Goal: Contribute content

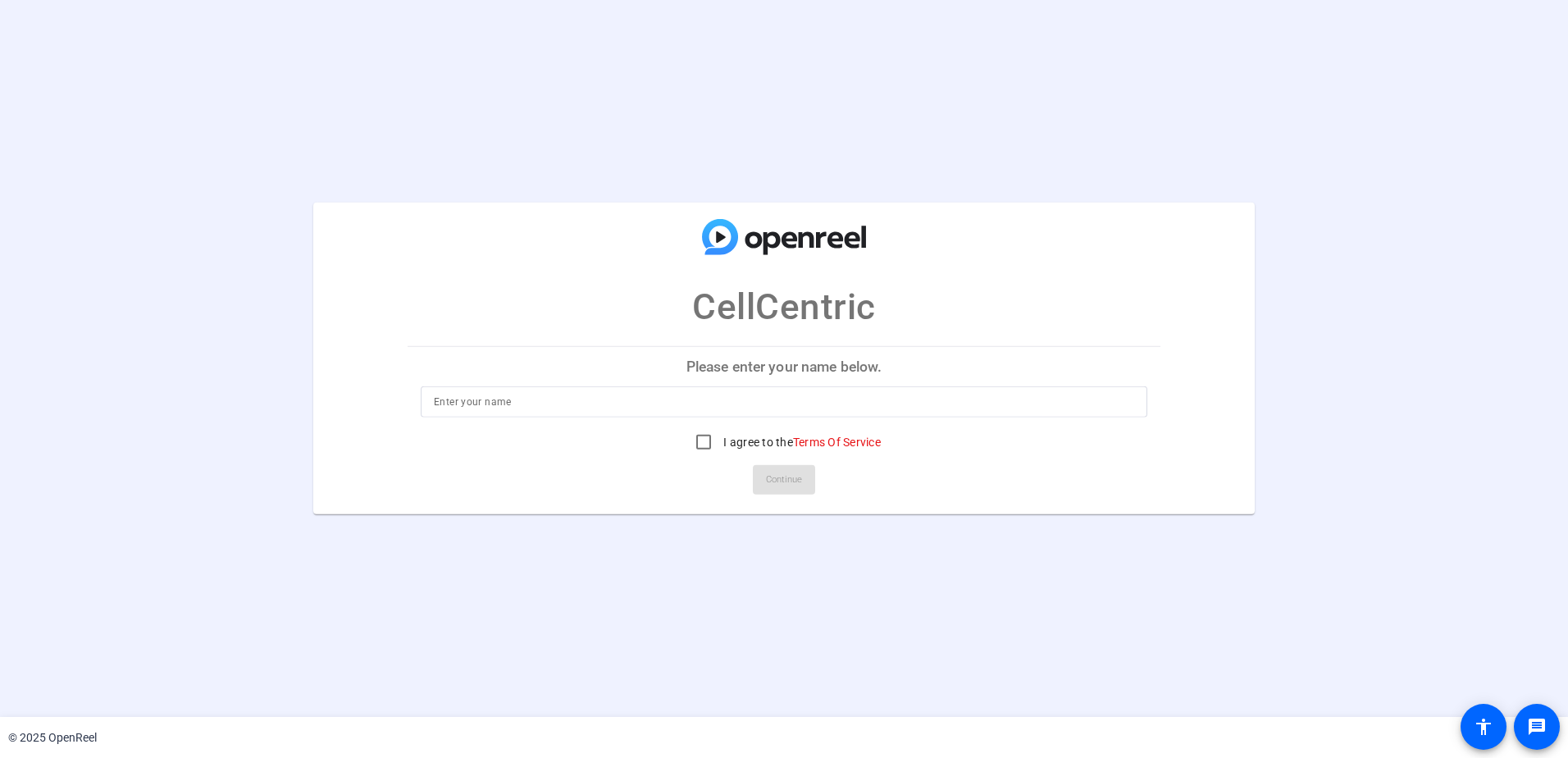
click at [527, 397] on input at bounding box center [784, 402] width 701 height 20
type input "[PERSON_NAME]"
click at [705, 442] on input "I agree to the Terms Of Service" at bounding box center [703, 442] width 33 height 33
checkbox input "true"
click at [790, 484] on span "Continue" at bounding box center [784, 479] width 36 height 25
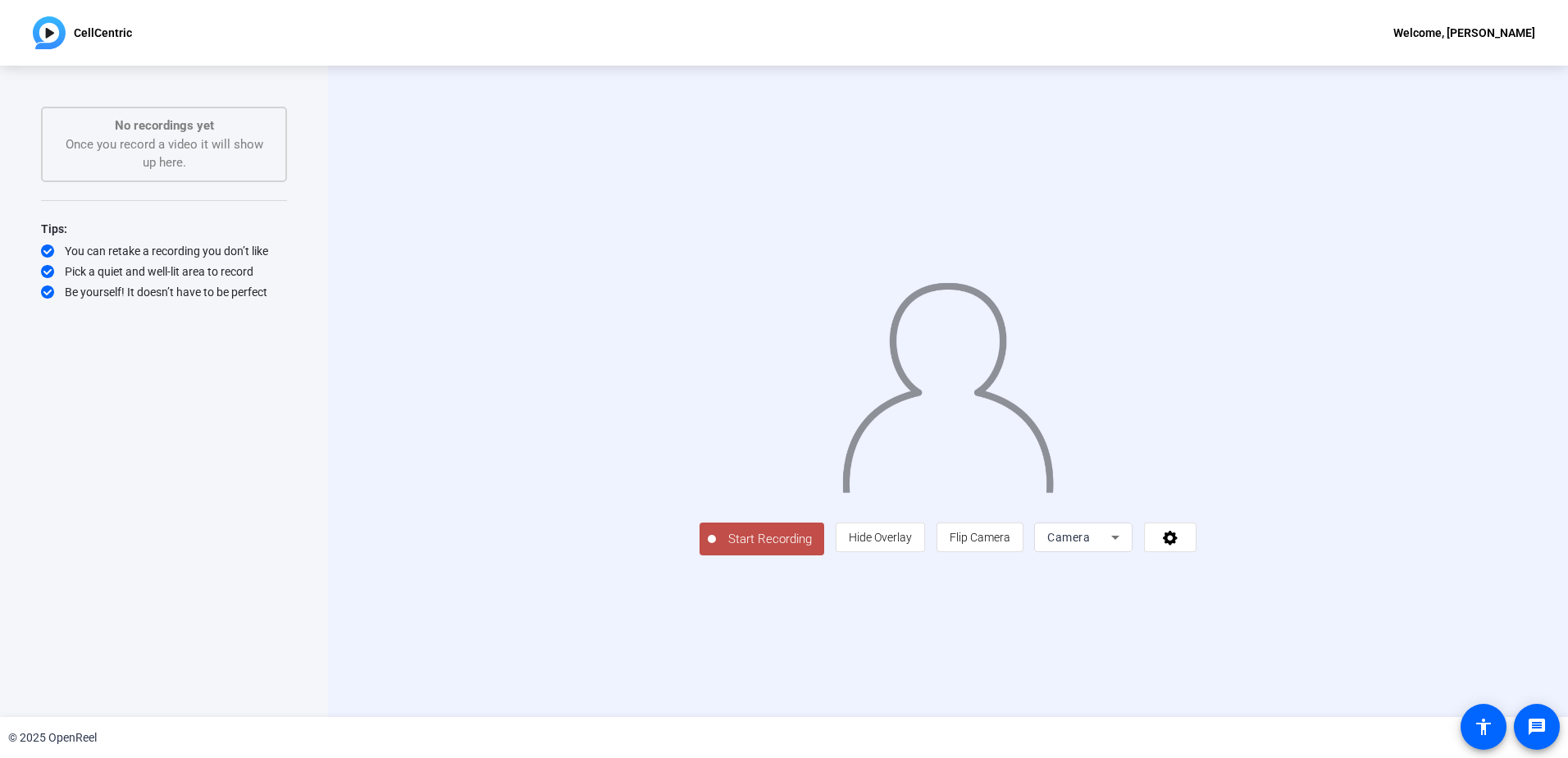
click at [716, 549] on span "Start Recording" at bounding box center [770, 539] width 108 height 19
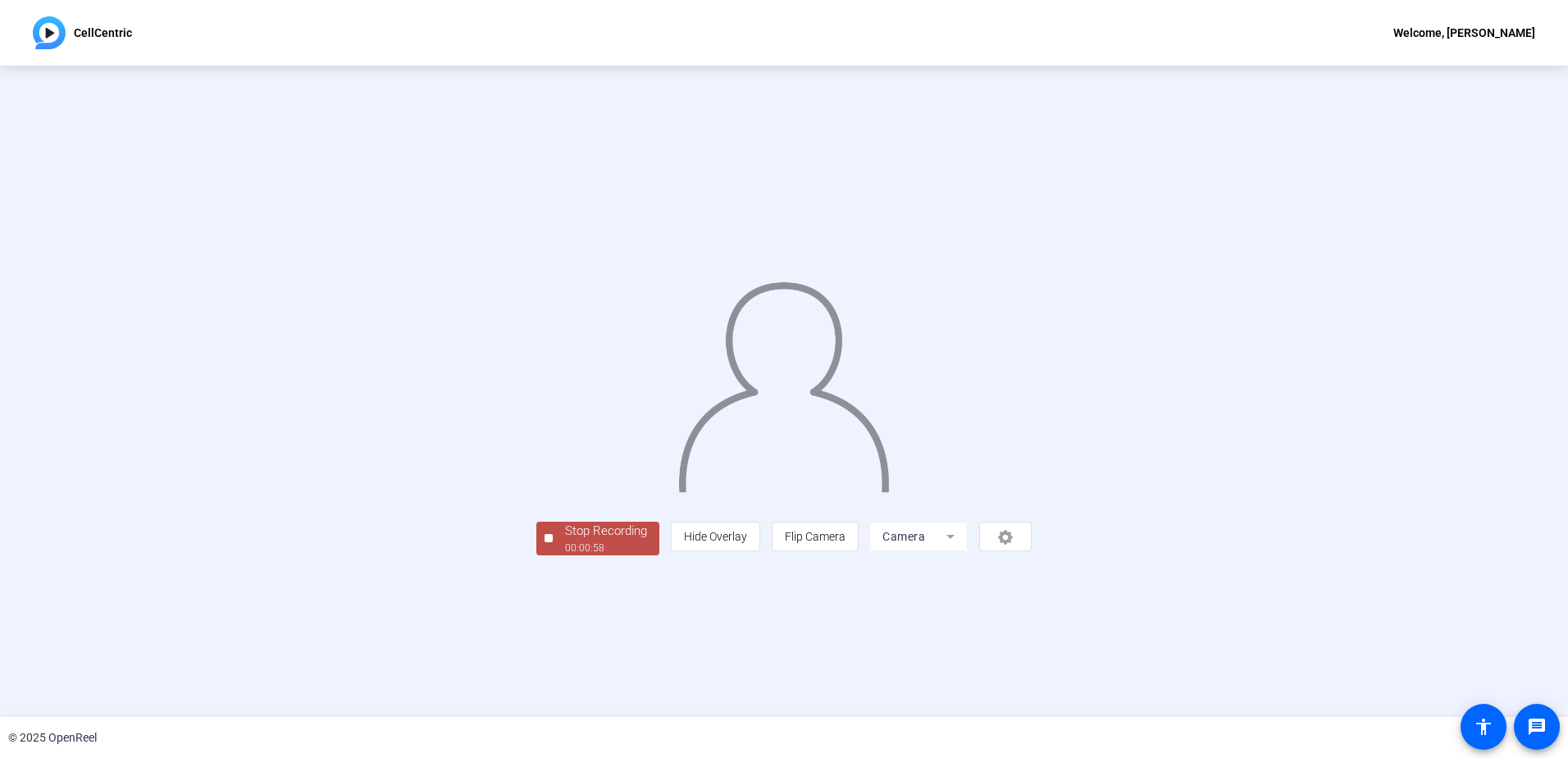
click at [565, 540] on div "Stop Recording" at bounding box center [606, 531] width 82 height 19
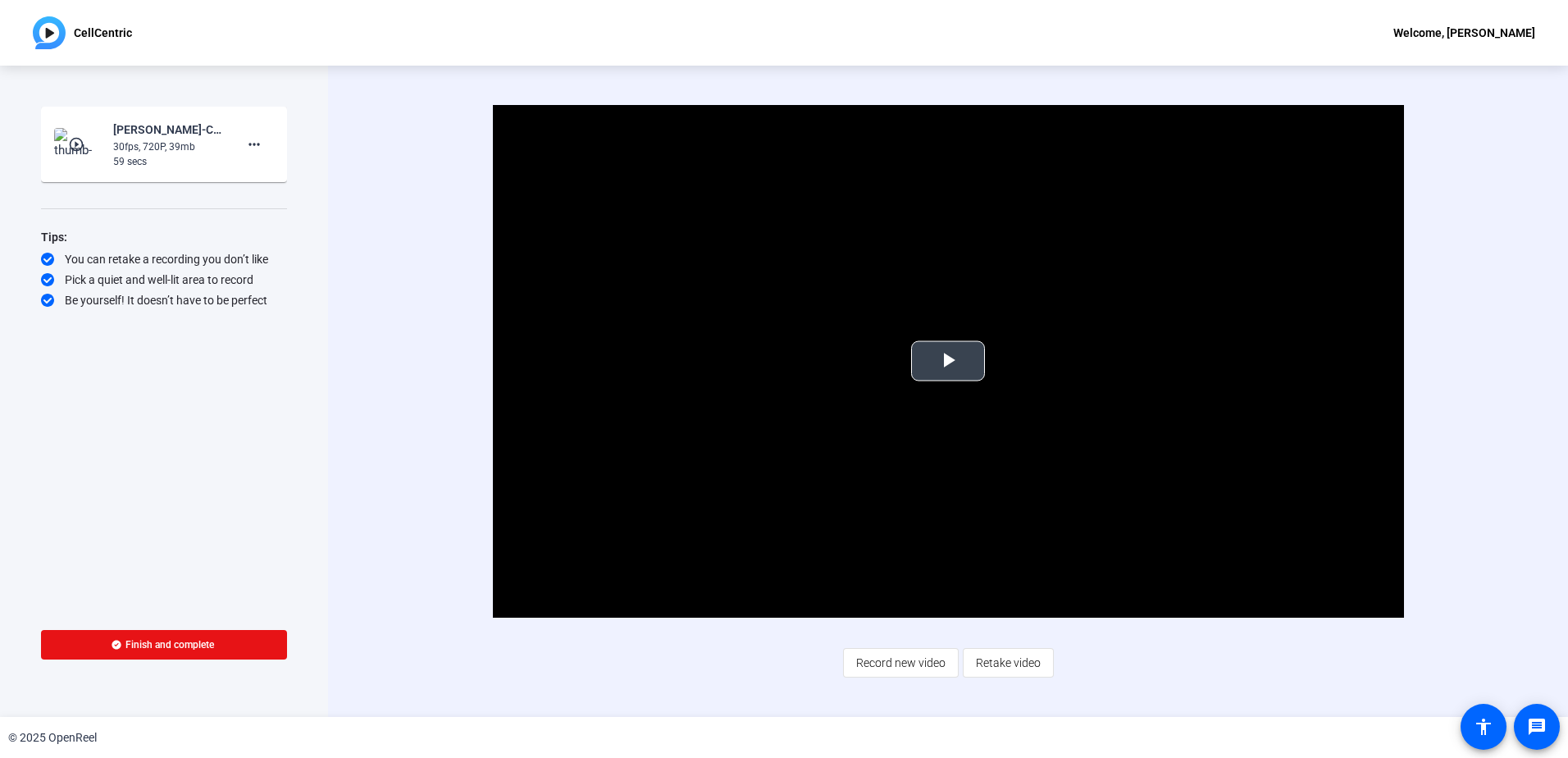
click at [948, 361] on span "Video Player" at bounding box center [948, 361] width 0 height 0
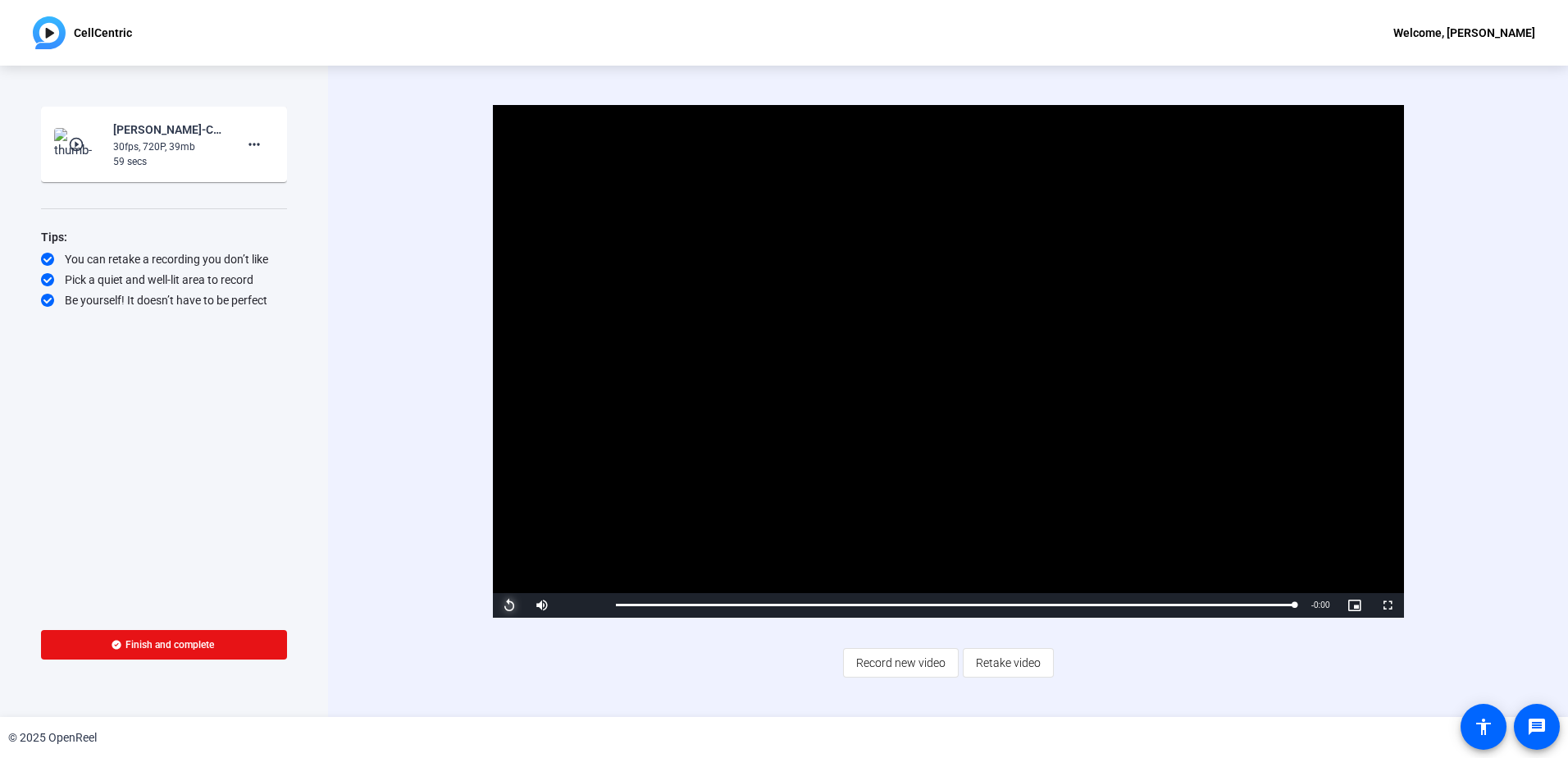
click at [509, 605] on span "Video Player" at bounding box center [509, 605] width 33 height 0
click at [538, 605] on span "Video Player" at bounding box center [542, 605] width 33 height 0
click at [506, 605] on span "Video Player" at bounding box center [509, 605] width 33 height 0
click at [508, 605] on span "Video Player" at bounding box center [509, 605] width 33 height 0
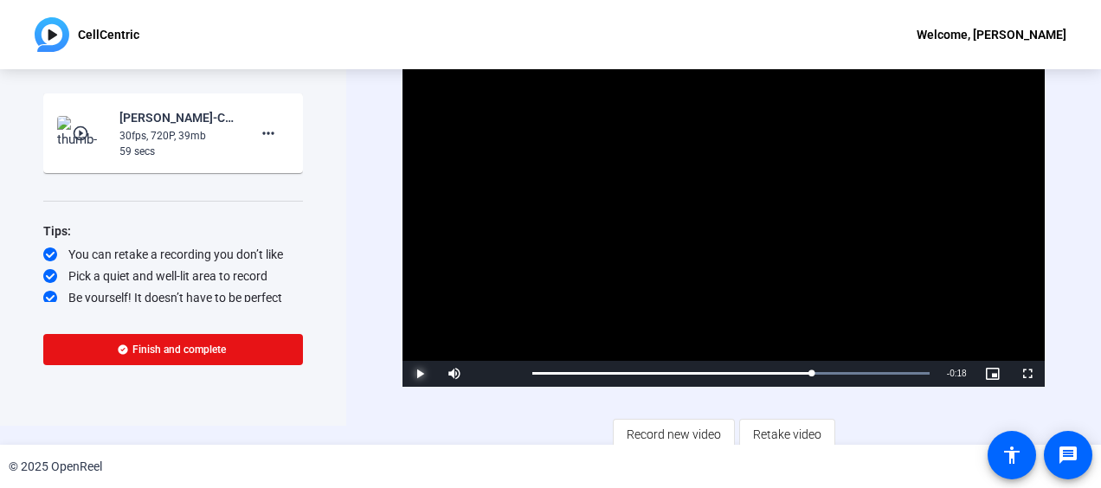
scroll to position [28, 0]
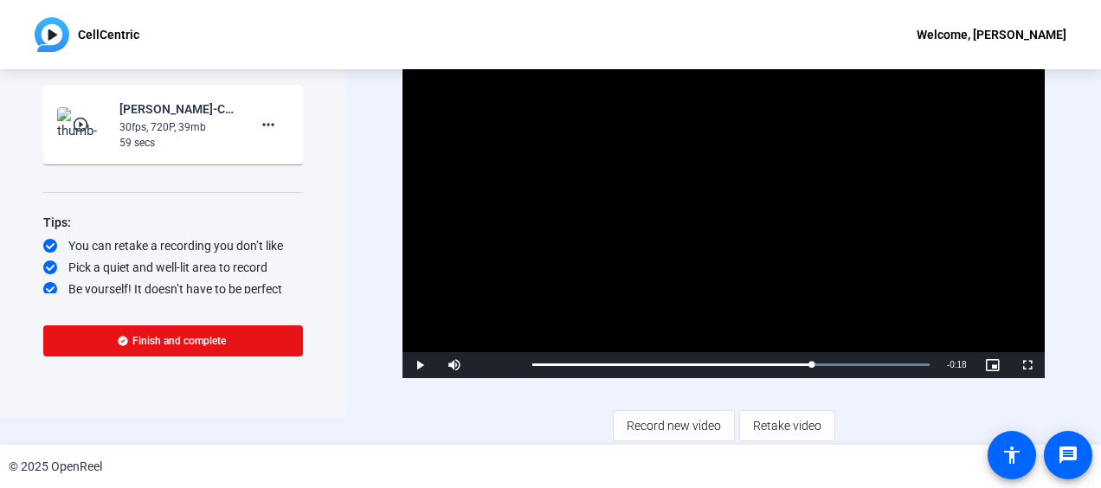
click at [770, 426] on span "Retake video" at bounding box center [787, 425] width 68 height 33
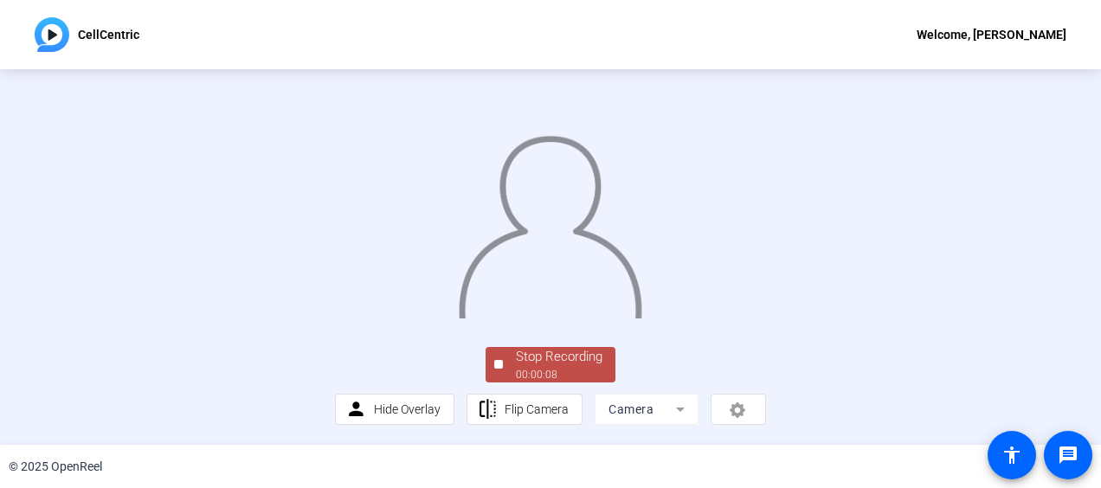
scroll to position [139, 0]
click at [733, 402] on div "person Hide Overlay flip Flip Camera Camera" at bounding box center [550, 409] width 431 height 31
click at [730, 411] on div "person Hide Overlay flip Flip Camera Camera" at bounding box center [550, 409] width 431 height 31
click at [677, 410] on mat-form-field "Camera" at bounding box center [646, 409] width 104 height 31
click at [530, 364] on div "Stop Recording" at bounding box center [559, 357] width 87 height 20
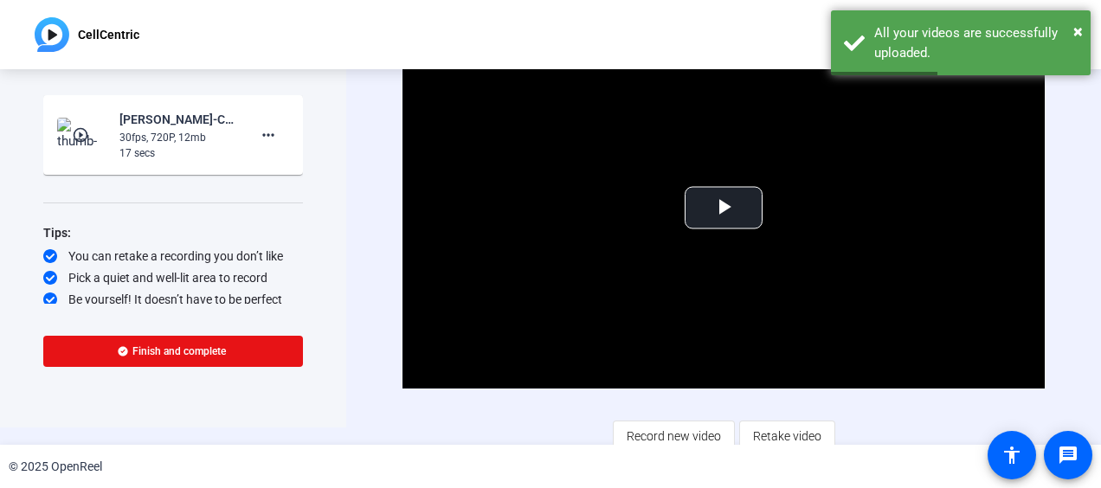
scroll to position [28, 0]
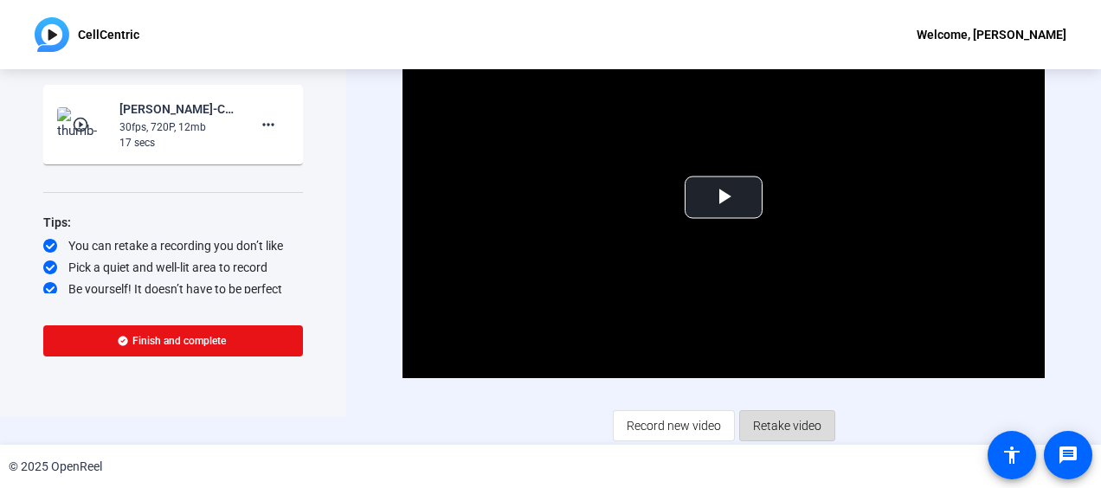
click at [782, 422] on span "Retake video" at bounding box center [787, 425] width 68 height 33
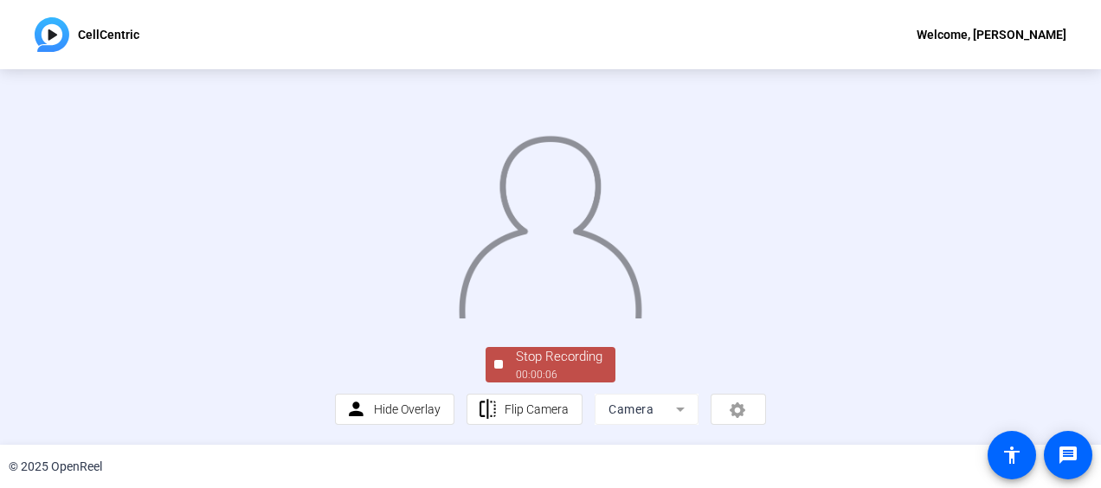
scroll to position [139, 0]
click at [572, 355] on div "Stop Recording" at bounding box center [559, 357] width 87 height 20
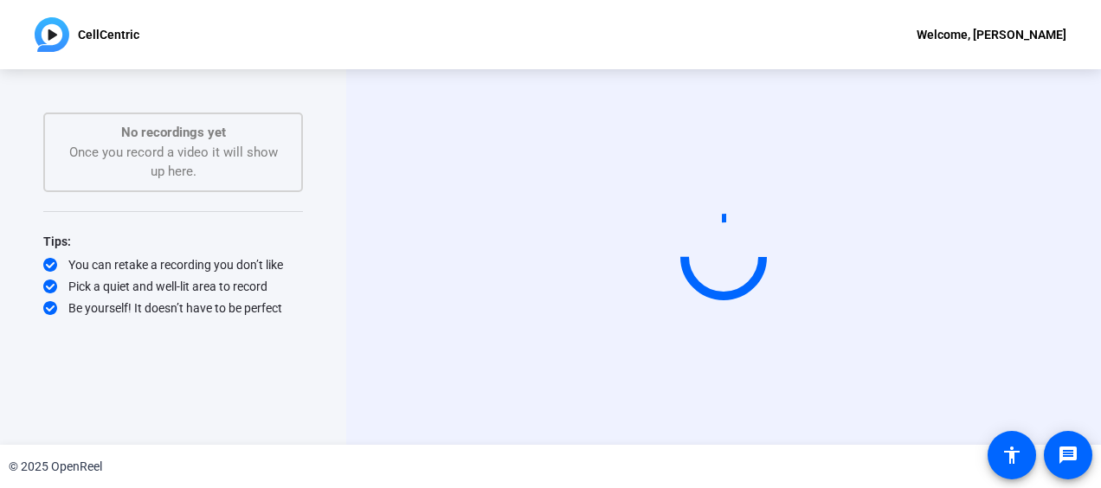
scroll to position [0, 0]
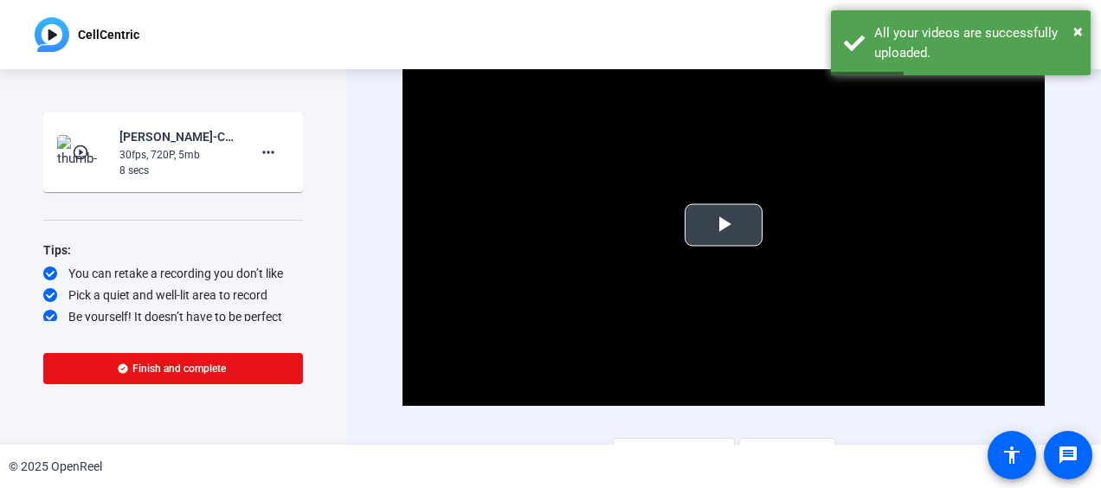
click at [723, 225] on span "Video Player" at bounding box center [723, 225] width 0 height 0
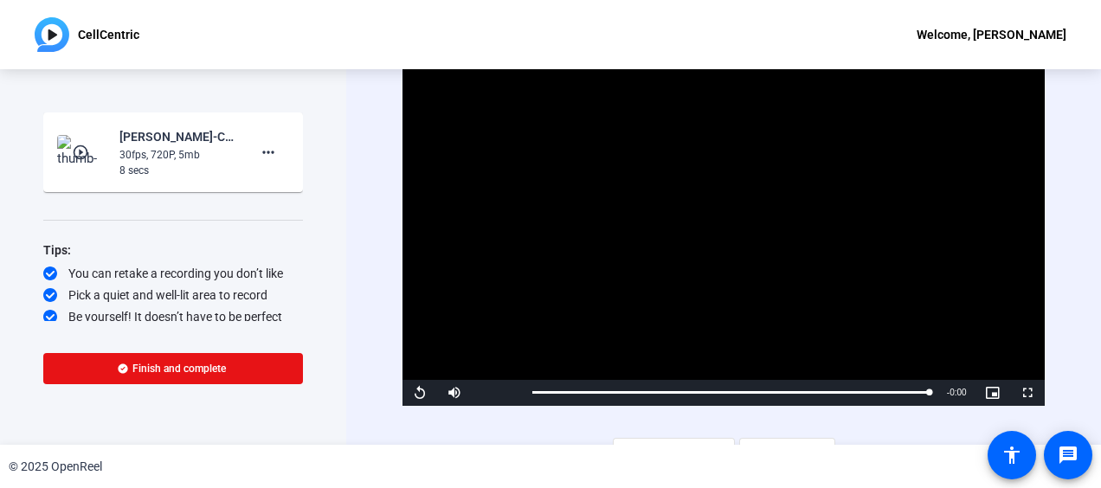
scroll to position [28, 0]
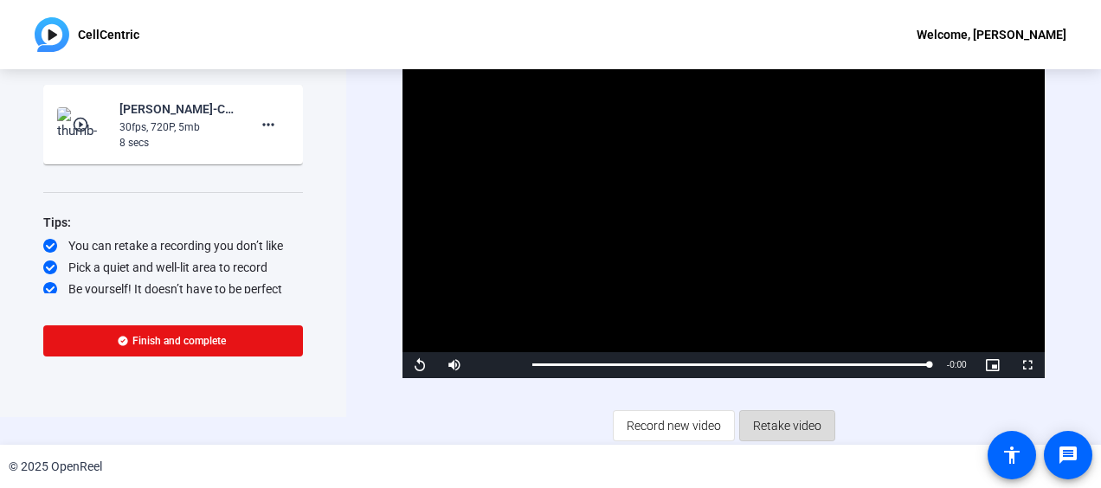
drag, startPoint x: 768, startPoint y: 426, endPoint x: 550, endPoint y: 387, distance: 221.5
click at [764, 426] on span "Retake video" at bounding box center [787, 425] width 68 height 33
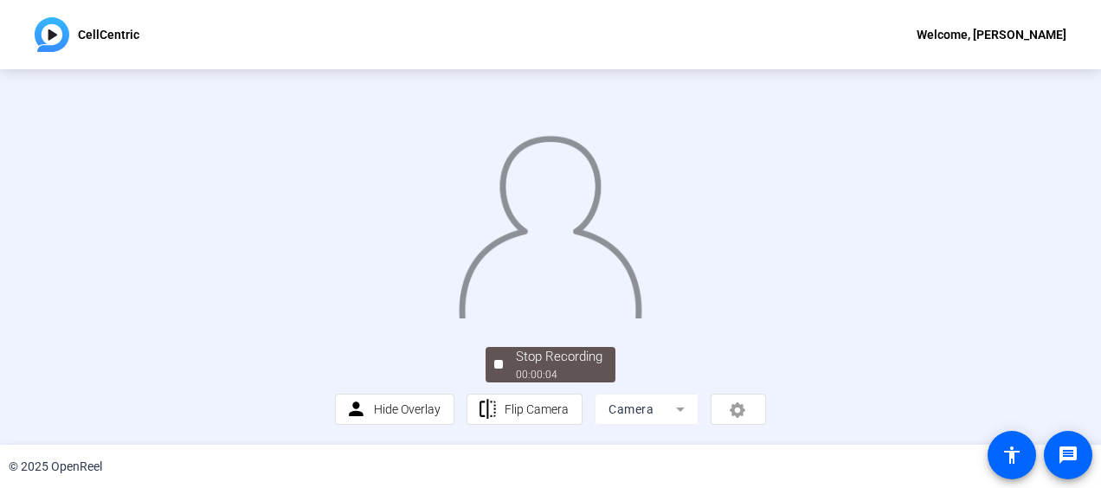
scroll to position [139, 0]
click at [556, 364] on div "Stop Recording" at bounding box center [559, 357] width 87 height 20
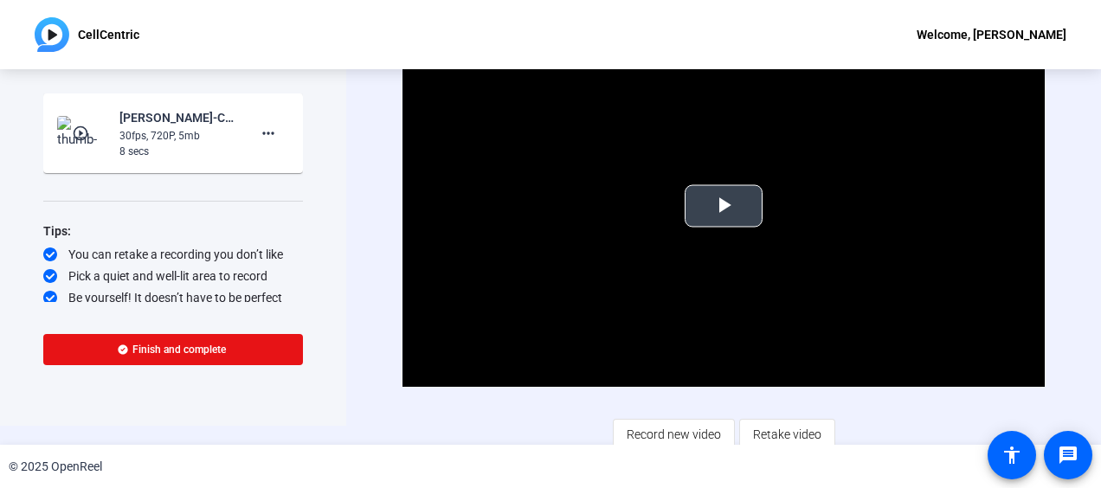
scroll to position [28, 0]
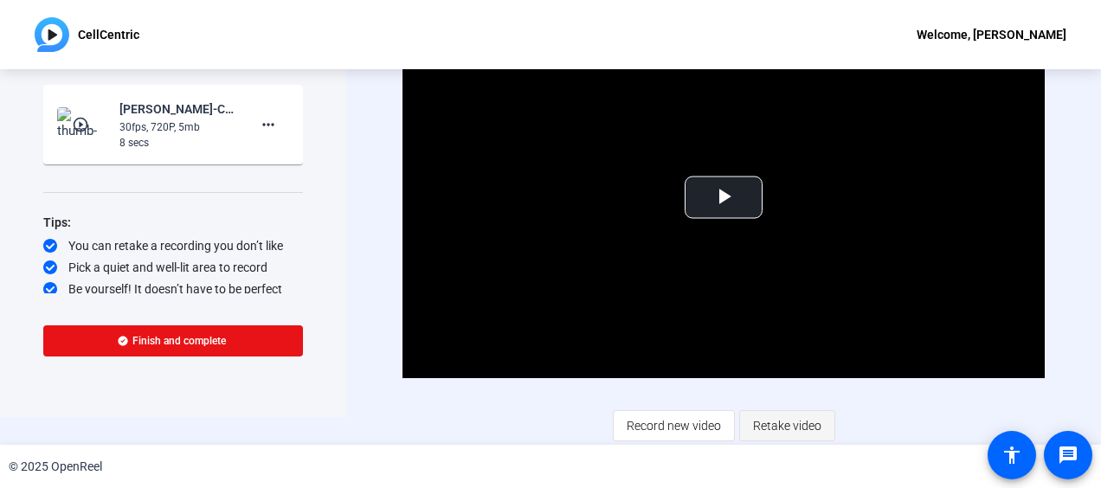
click at [769, 421] on span "Retake video" at bounding box center [787, 425] width 68 height 33
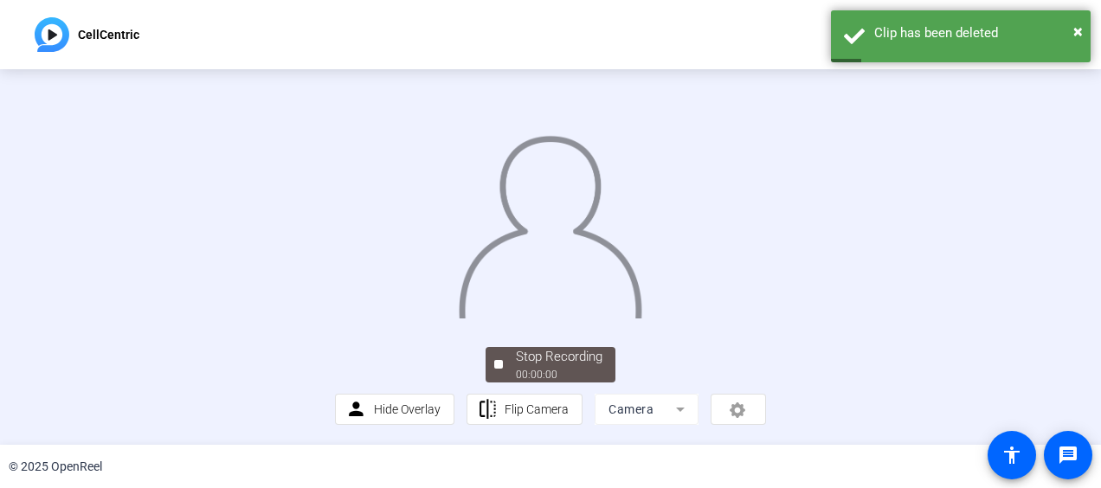
scroll to position [139, 0]
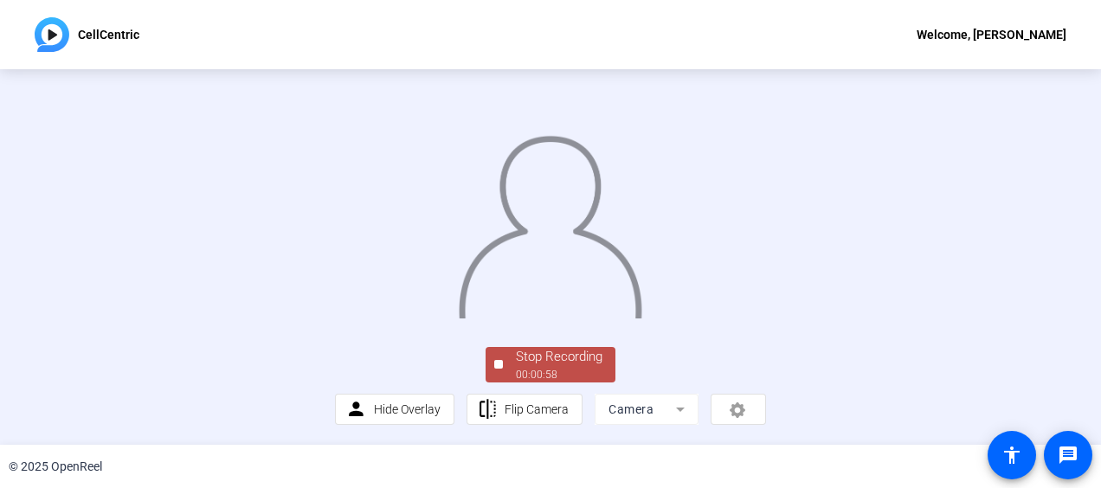
click at [558, 369] on div "00:00:58" at bounding box center [559, 375] width 87 height 16
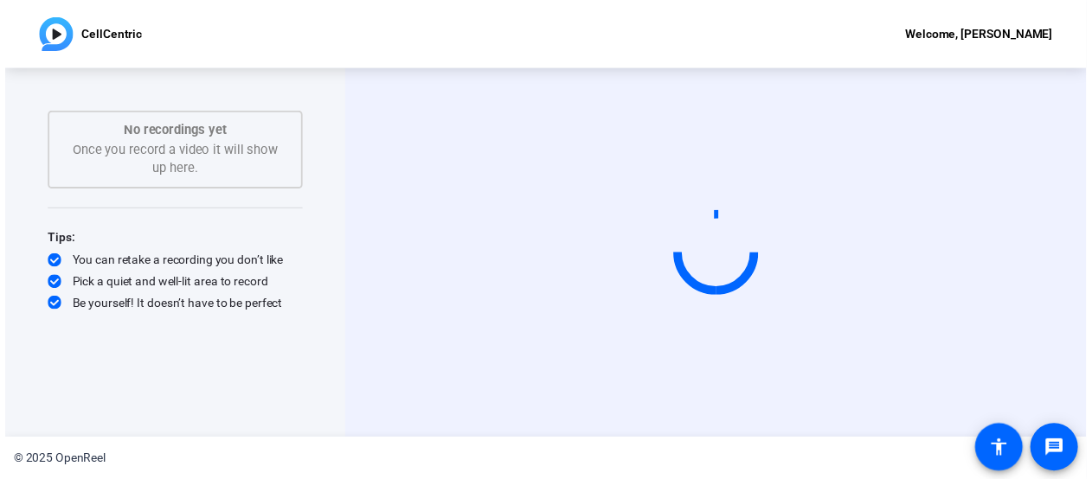
scroll to position [0, 0]
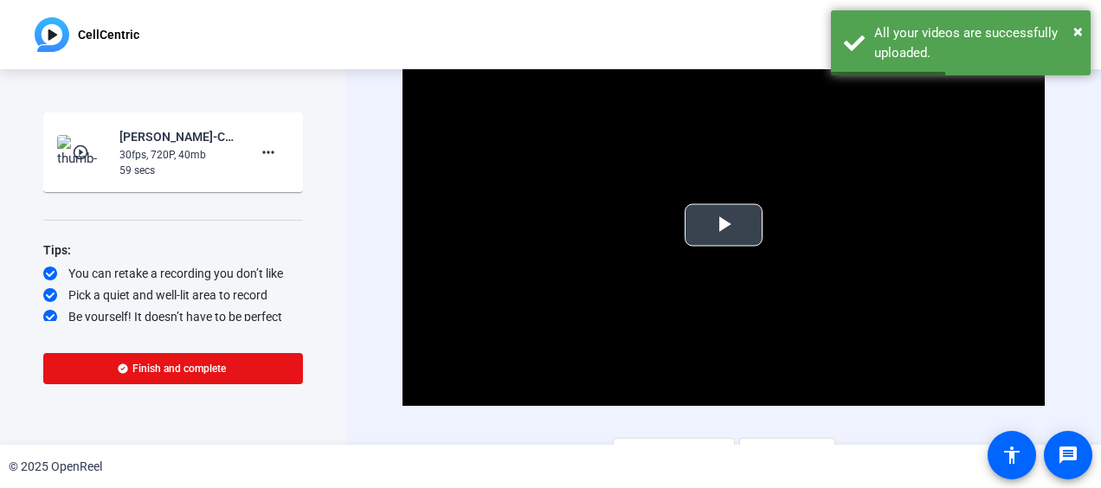
click at [723, 225] on span "Video Player" at bounding box center [723, 225] width 0 height 0
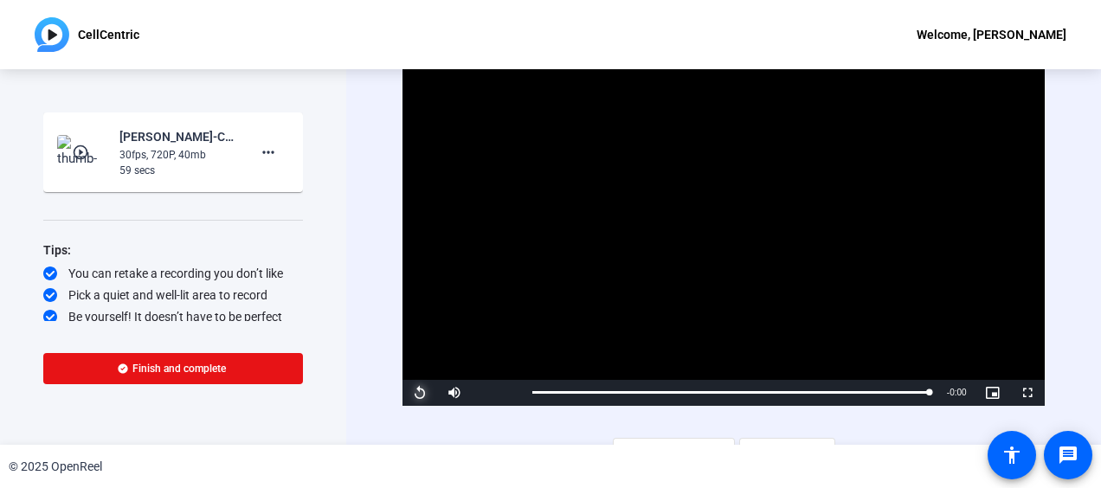
click at [421, 393] on span "Video Player" at bounding box center [419, 393] width 35 height 0
click at [174, 365] on span "Finish and complete" at bounding box center [178, 369] width 93 height 14
